Goal: Task Accomplishment & Management: Use online tool/utility

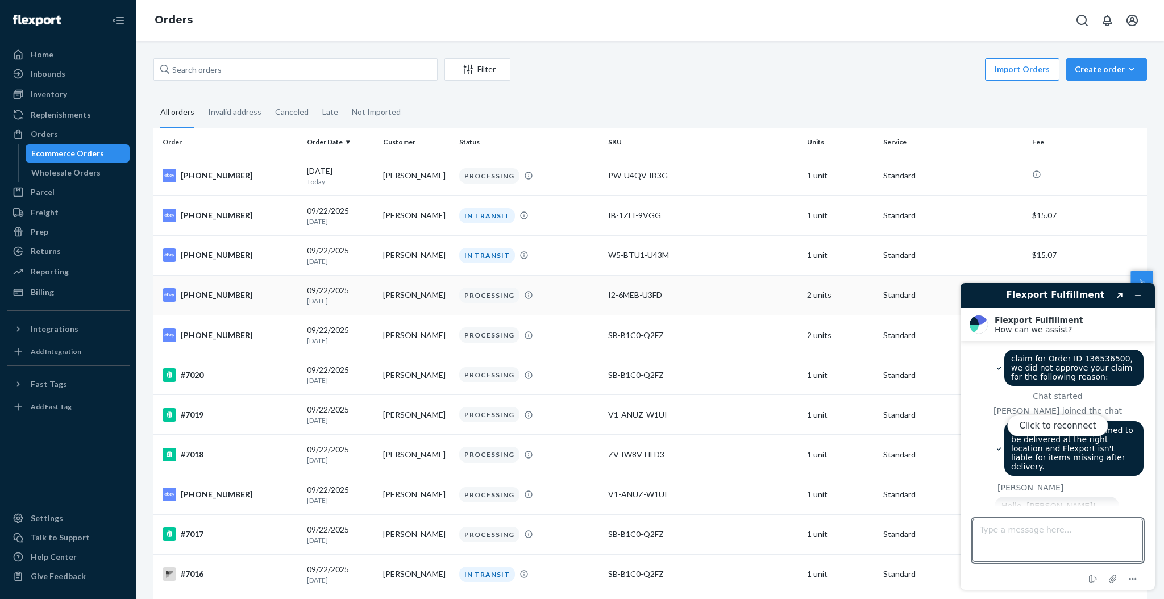
scroll to position [622, 0]
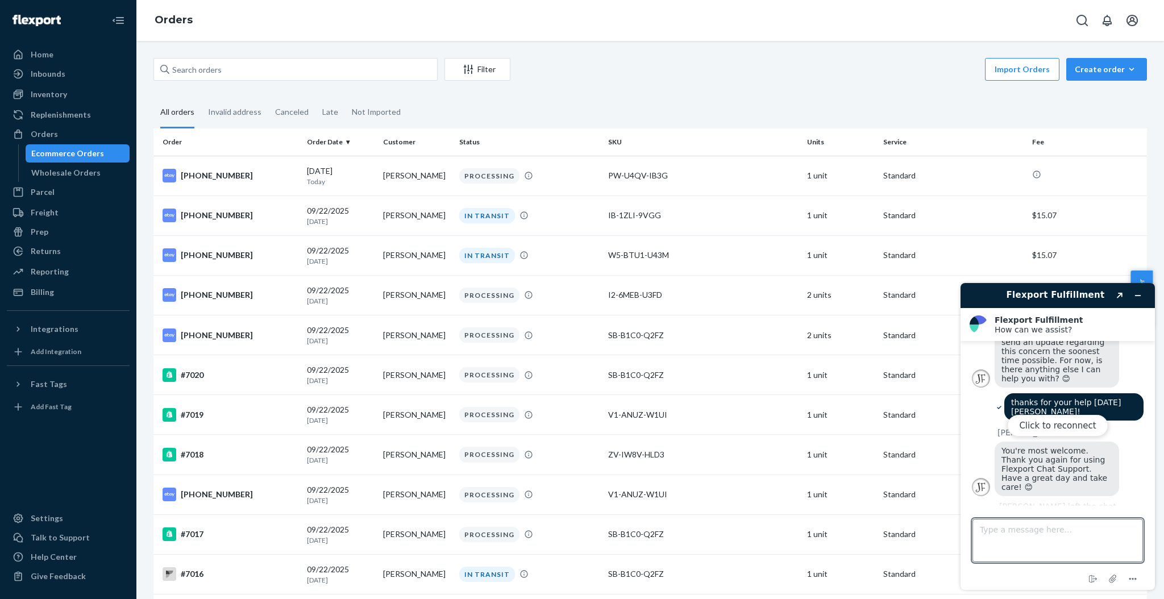
click at [1051, 476] on div "Click to reconnect" at bounding box center [1058, 436] width 194 height 307
click at [1059, 433] on button "Click to reconnect" at bounding box center [1057, 426] width 101 height 22
click at [1074, 517] on button "Rate this chat" at bounding box center [1057, 528] width 73 height 22
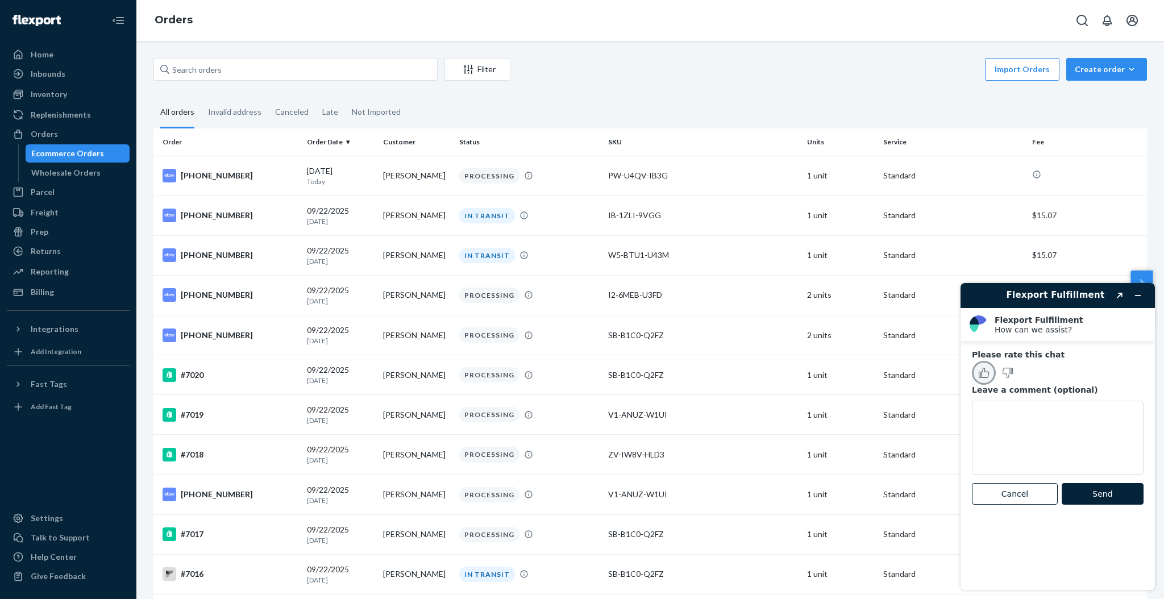
click at [975, 371] on button "Rate this chat as good" at bounding box center [984, 373] width 24 height 24
click at [1005, 414] on textarea "Leave a comment (optional)" at bounding box center [1058, 438] width 172 height 74
type textarea "thank you for your help and time!"
click at [1112, 493] on button "Send" at bounding box center [1103, 494] width 82 height 22
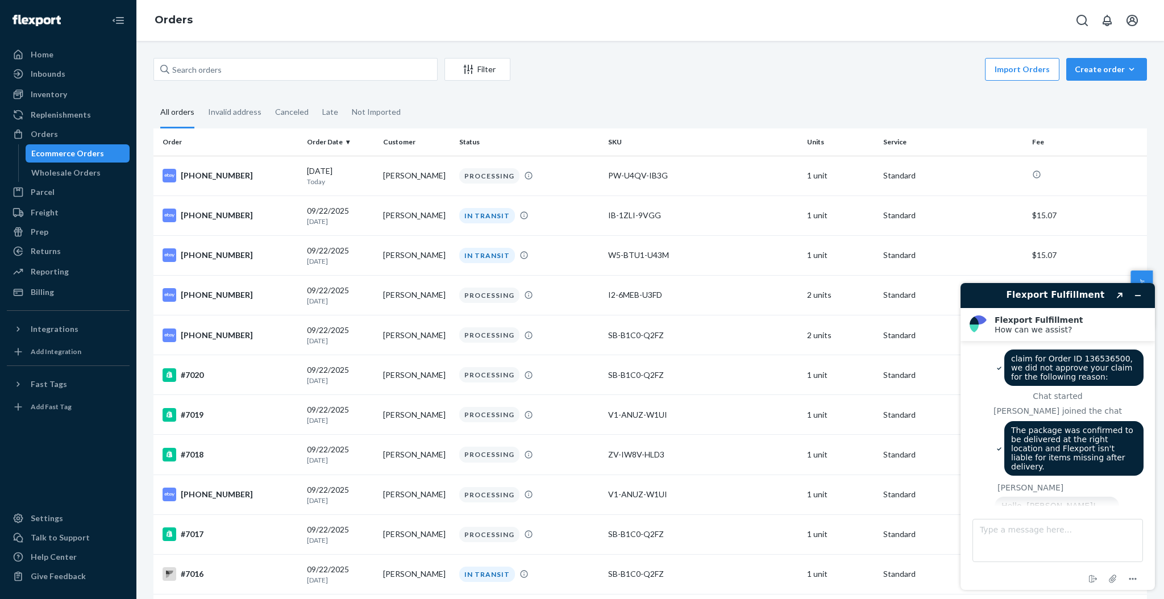
scroll to position [595, 0]
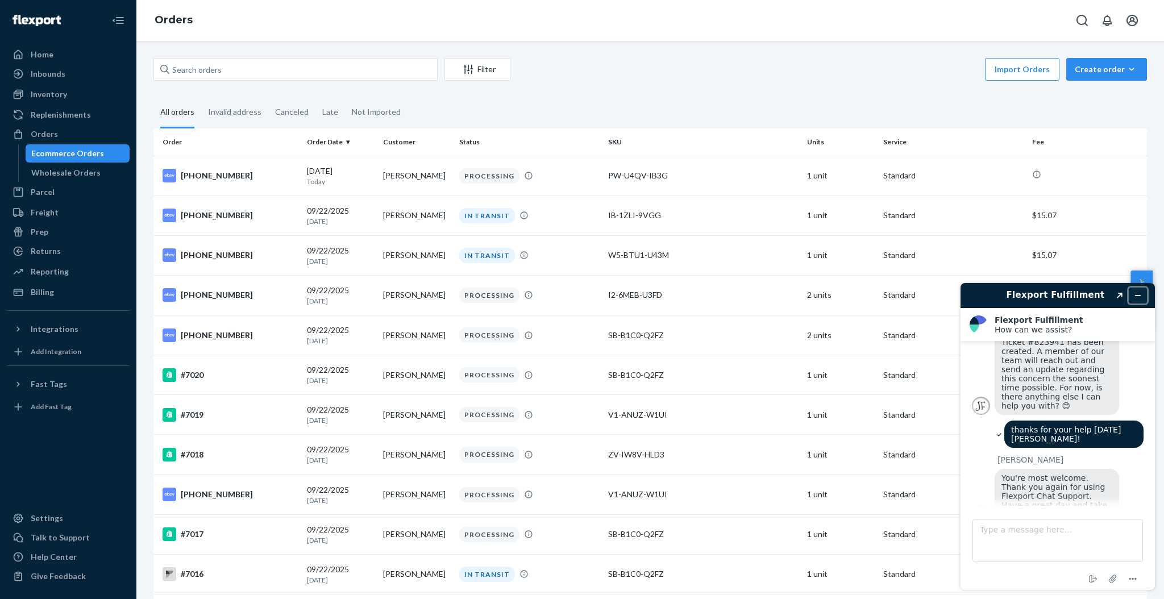
click at [1138, 298] on icon "Minimize widget" at bounding box center [1138, 296] width 8 height 8
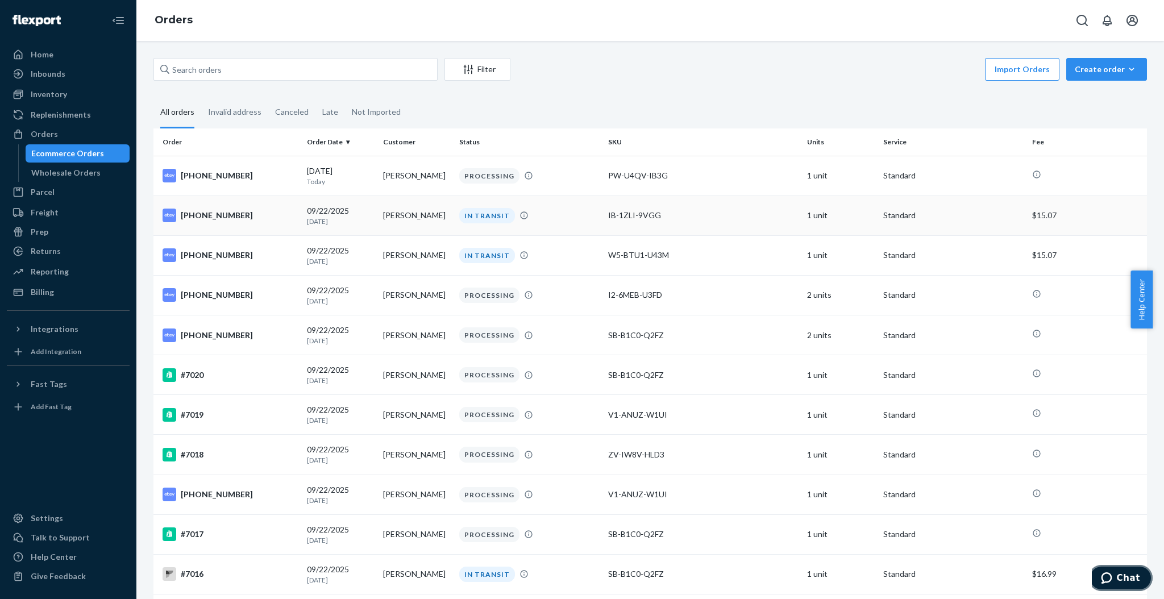
scroll to position [227, 0]
click at [315, 73] on input "text" at bounding box center [295, 69] width 284 height 23
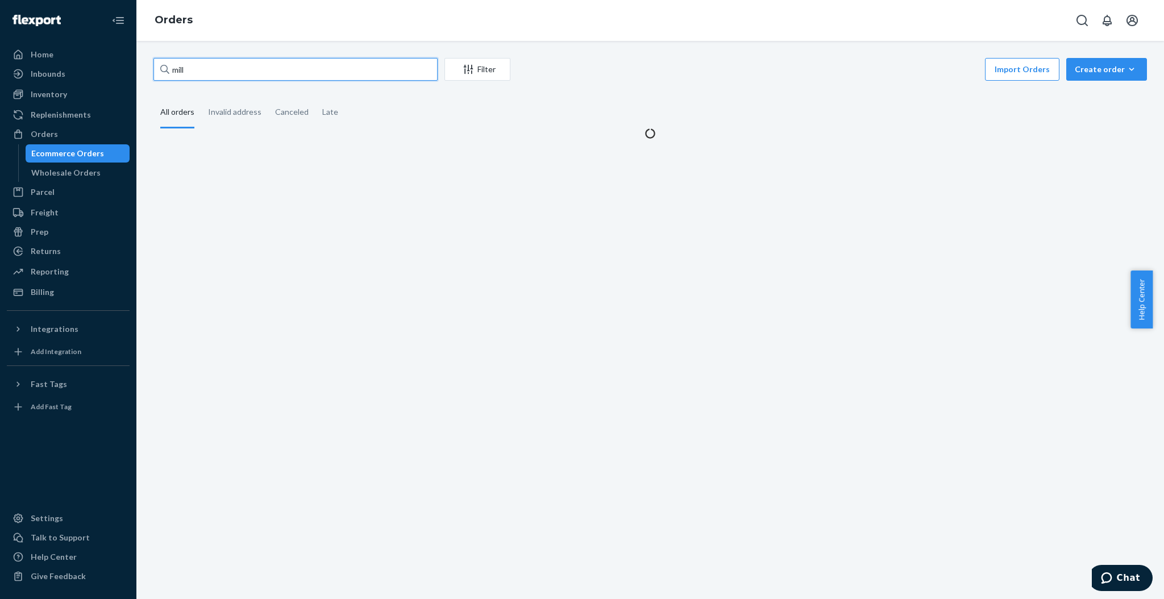
type input "[PERSON_NAME]"
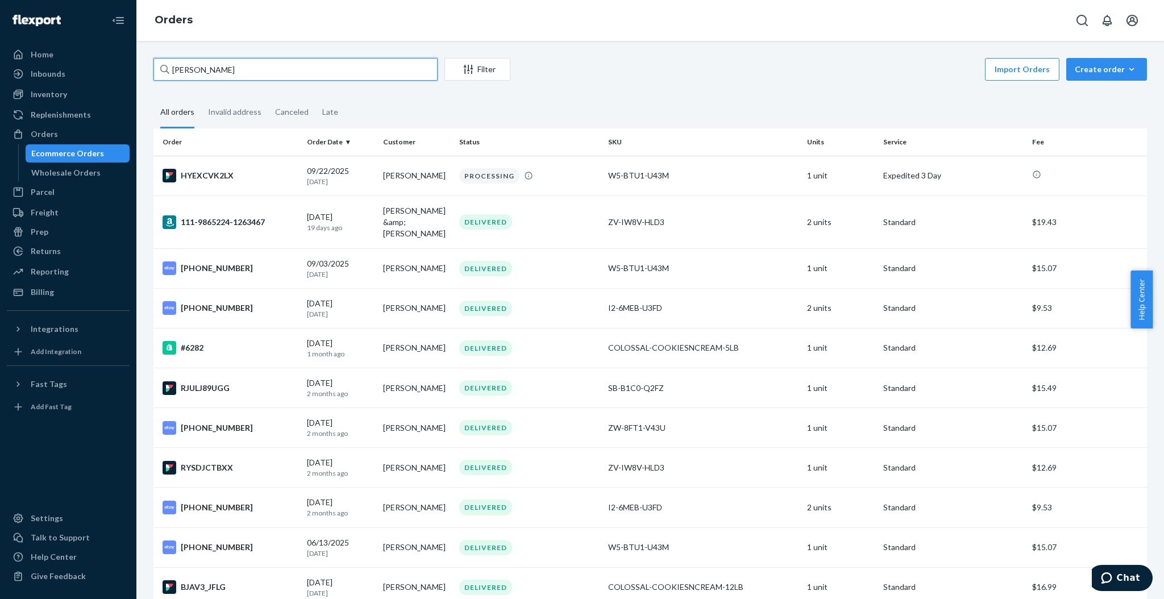
click at [392, 64] on input "[PERSON_NAME]" at bounding box center [295, 69] width 284 height 23
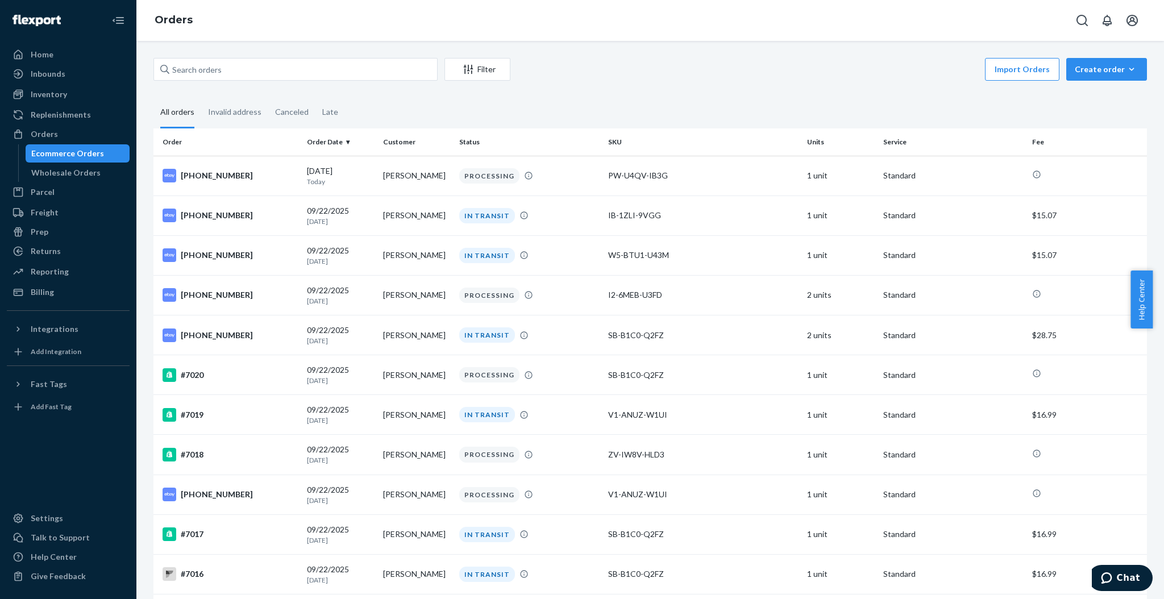
click at [576, 66] on div "Import Orders Create order Ecommerce order Removal order" at bounding box center [832, 71] width 630 height 26
